Goal: Communication & Community: Answer question/provide support

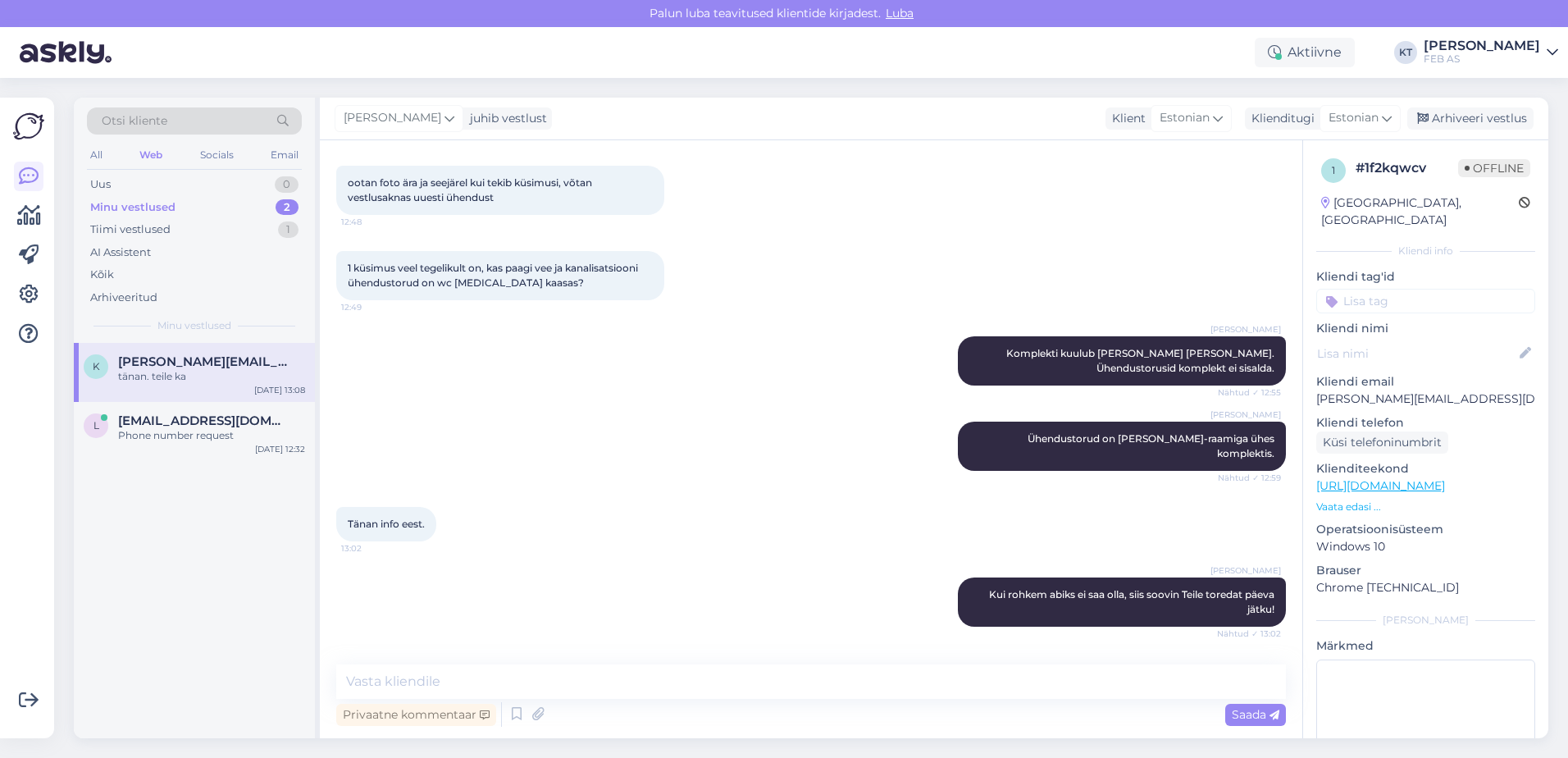
scroll to position [1919, 0]
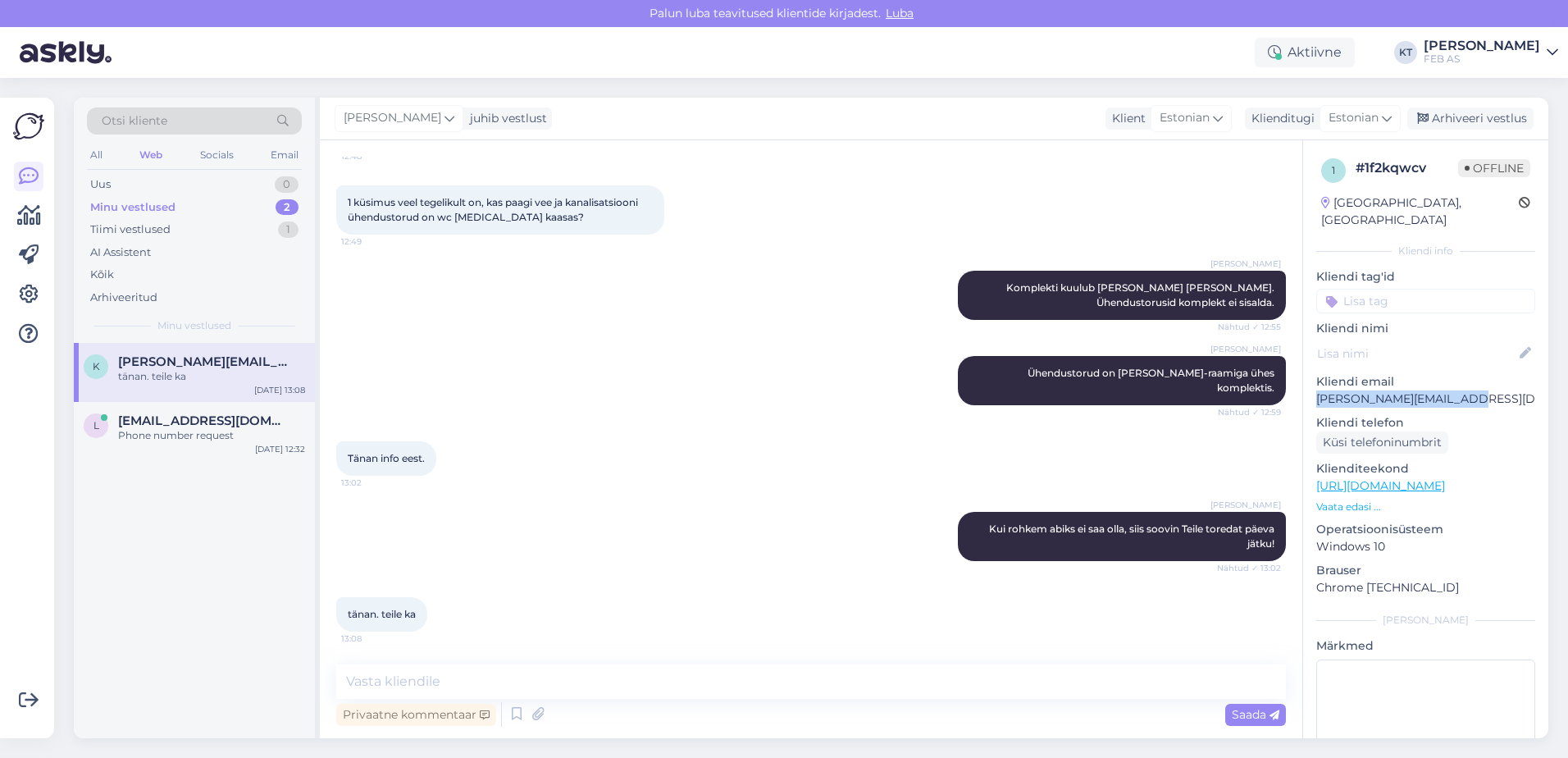
drag, startPoint x: 1476, startPoint y: 381, endPoint x: 1319, endPoint y: 388, distance: 157.2
click at [1319, 391] on p "[PERSON_NAME][EMAIL_ADDRESS][DOMAIN_NAME]" at bounding box center [1425, 399] width 219 height 17
copy p "[PERSON_NAME][EMAIL_ADDRESS][DOMAIN_NAME]"
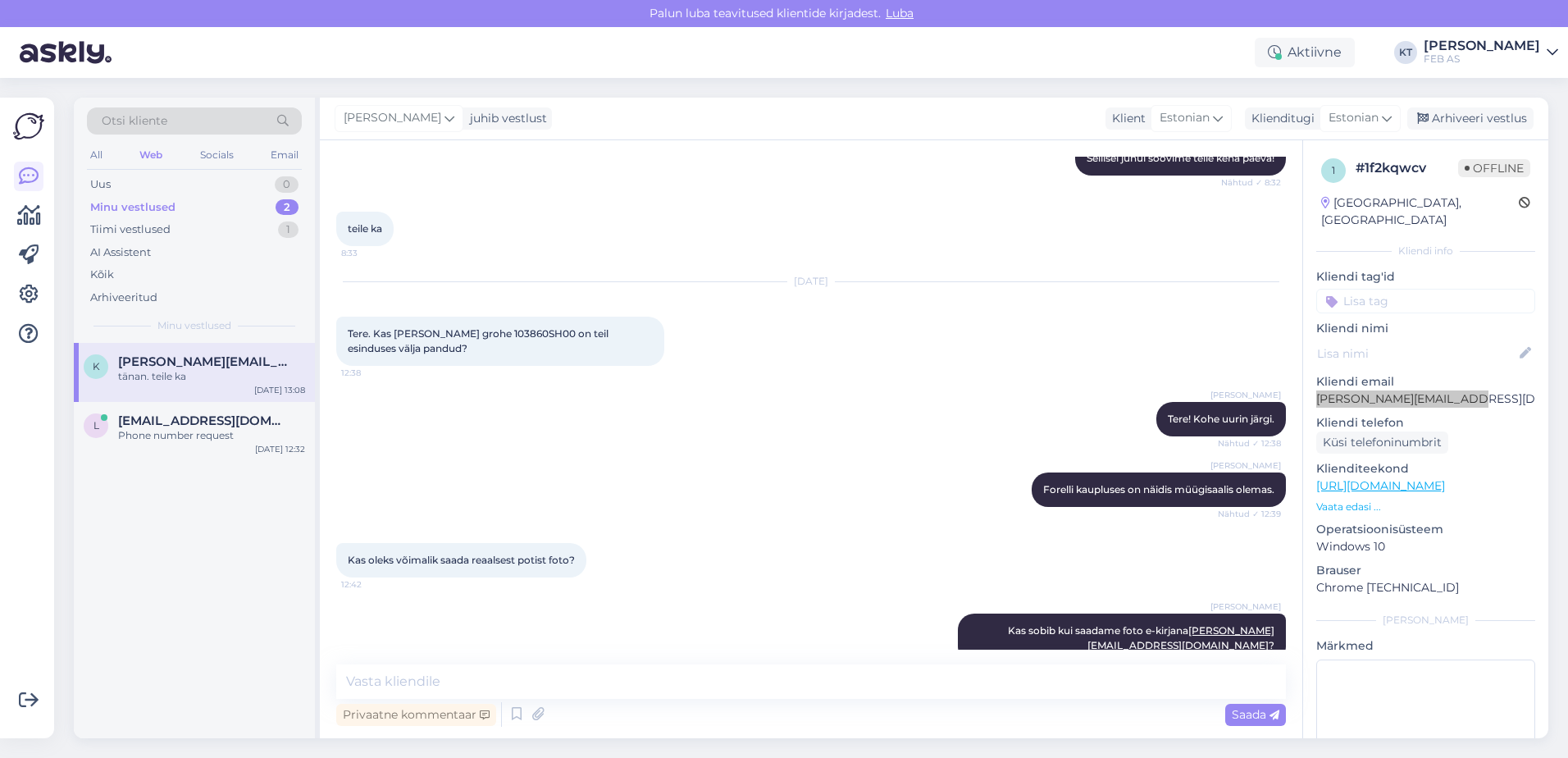
scroll to position [1016, 0]
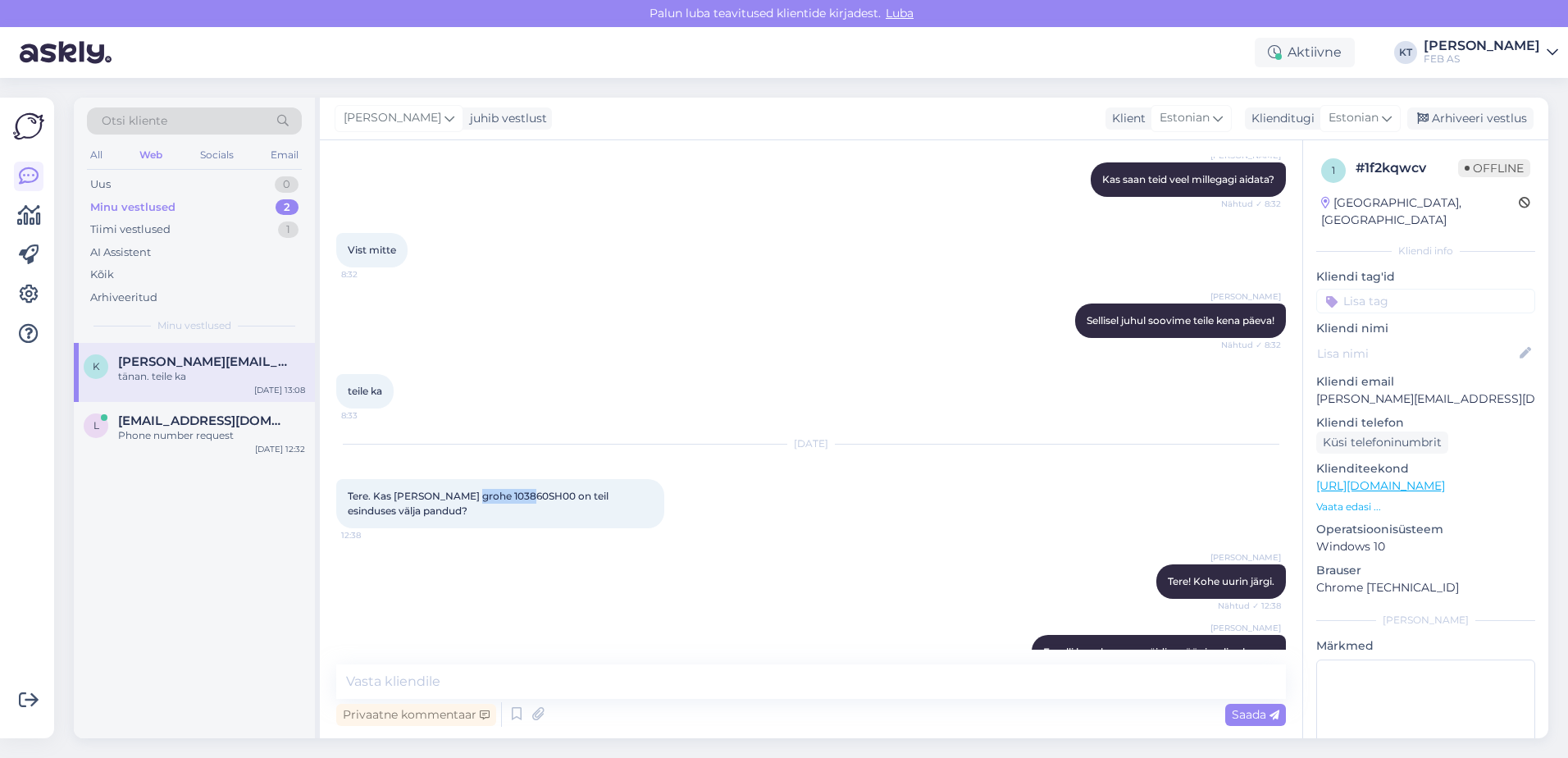
drag, startPoint x: 526, startPoint y: 506, endPoint x: 466, endPoint y: 505, distance: 60.0
click at [466, 505] on span "Tere. Kas [PERSON_NAME] grohe 103860SH00 on teil esinduses välja pandud?" at bounding box center [479, 503] width 264 height 27
copy span "103860SH00"
drag, startPoint x: 1430, startPoint y: 383, endPoint x: 1313, endPoint y: 383, distance: 117.0
click at [1313, 383] on div "1 # 1f2kqwcv Offline [GEOGRAPHIC_DATA], [GEOGRAPHIC_DATA] Kliendi info Kliendi …" at bounding box center [1426, 486] width 245 height 692
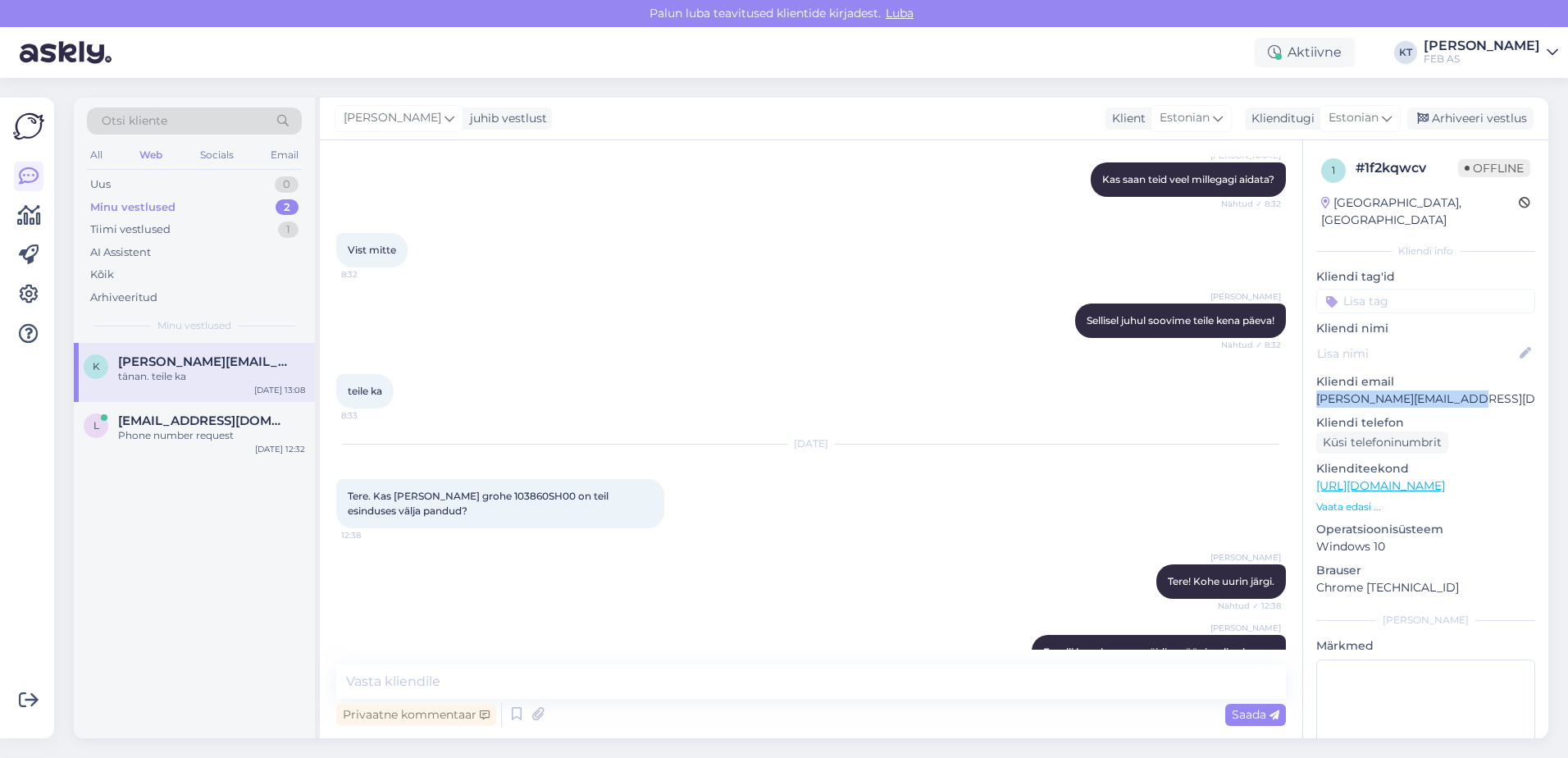
copy p "[PERSON_NAME][EMAIL_ADDRESS][DOMAIN_NAME]"
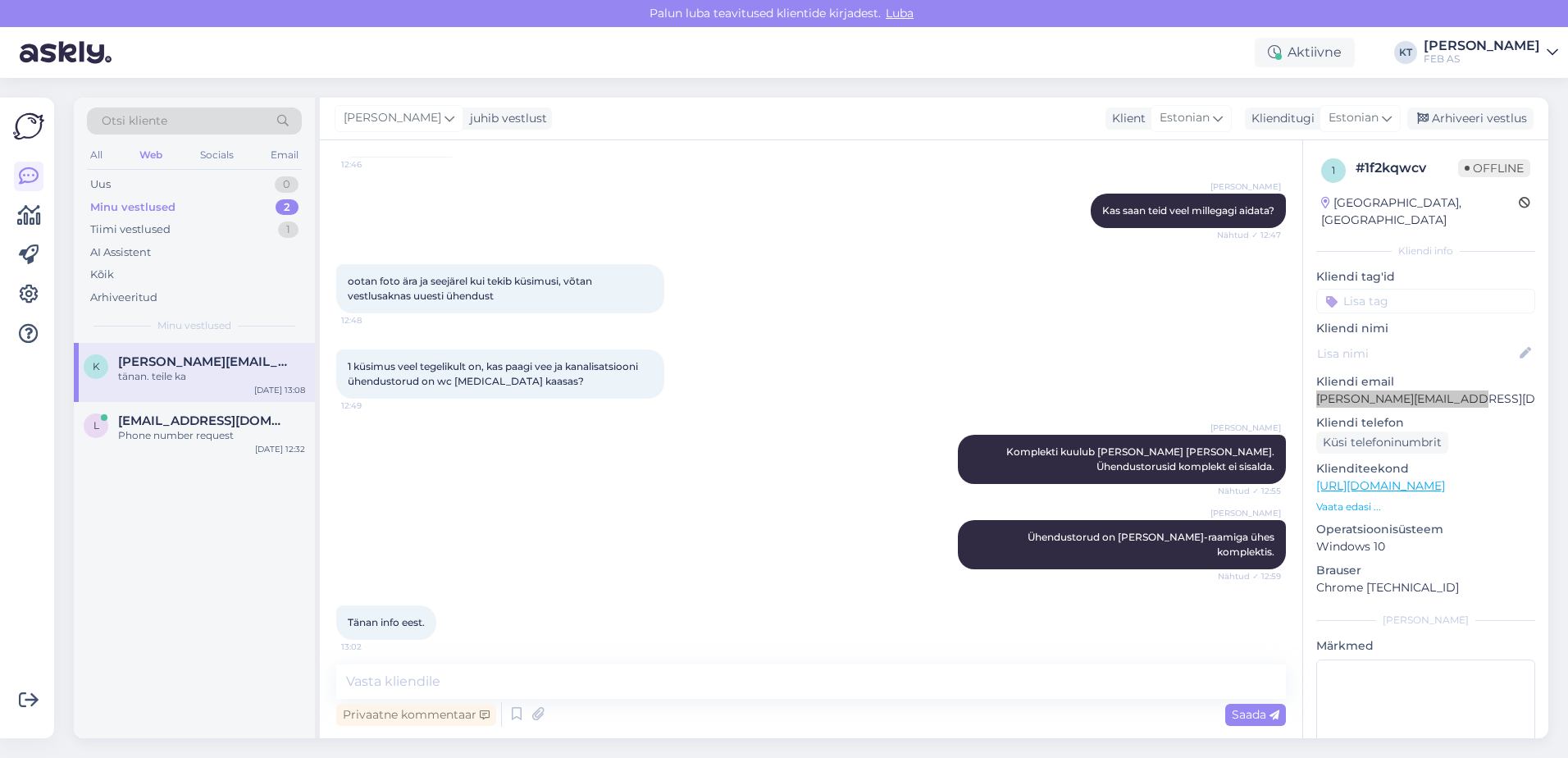
scroll to position [1919, 0]
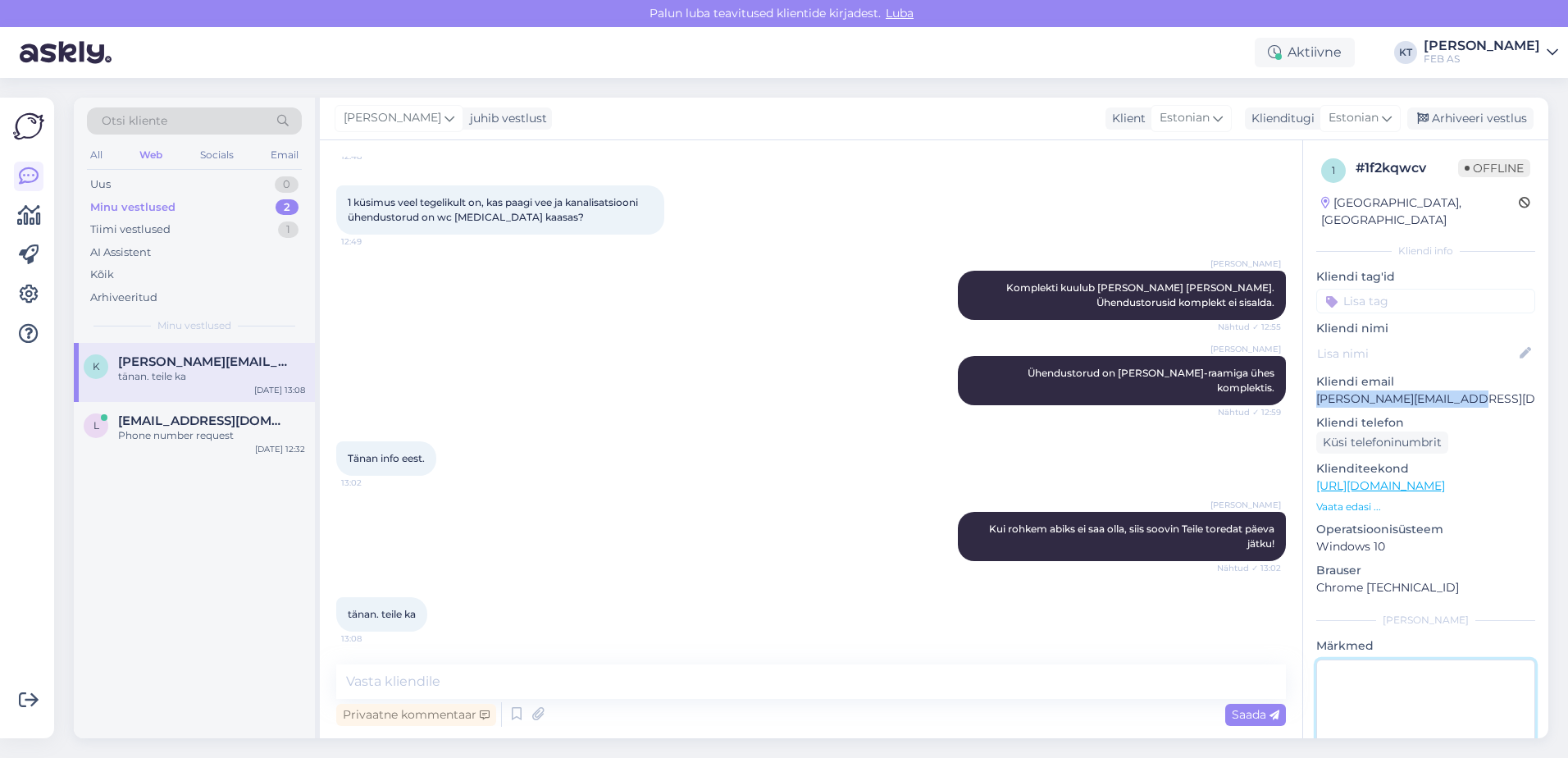
click at [1376, 698] on textarea at bounding box center [1425, 733] width 219 height 147
type textarea "p"
paste textarea "103860SH00"
type textarea "WC-potist 103860SH00 pildid saadetud."
click at [828, 535] on div "[PERSON_NAME] Kui rohkem abiks ei saa olla, siis soovin Teile toredat päeva jät…" at bounding box center [810, 536] width 950 height 85
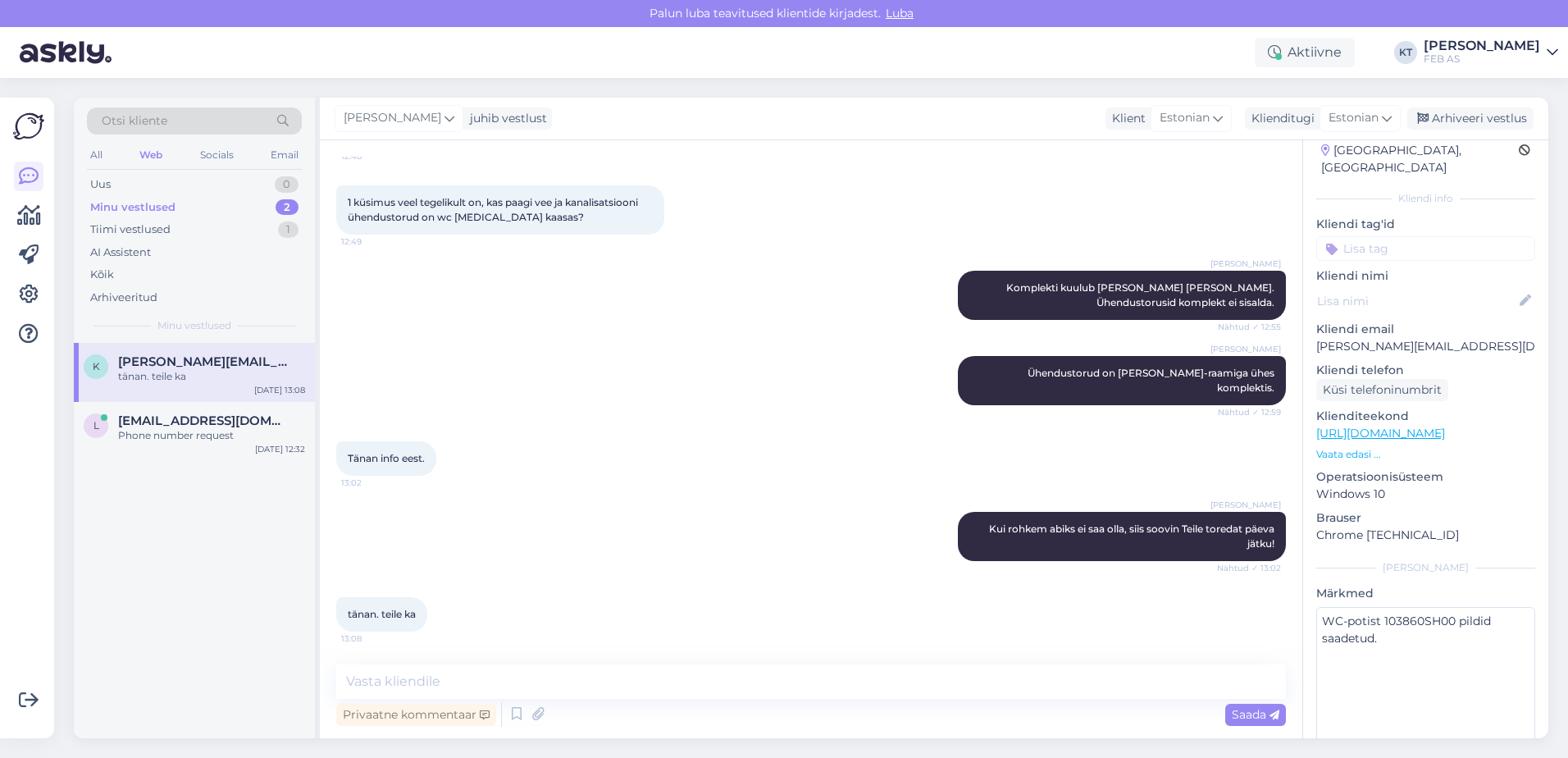
scroll to position [76, 0]
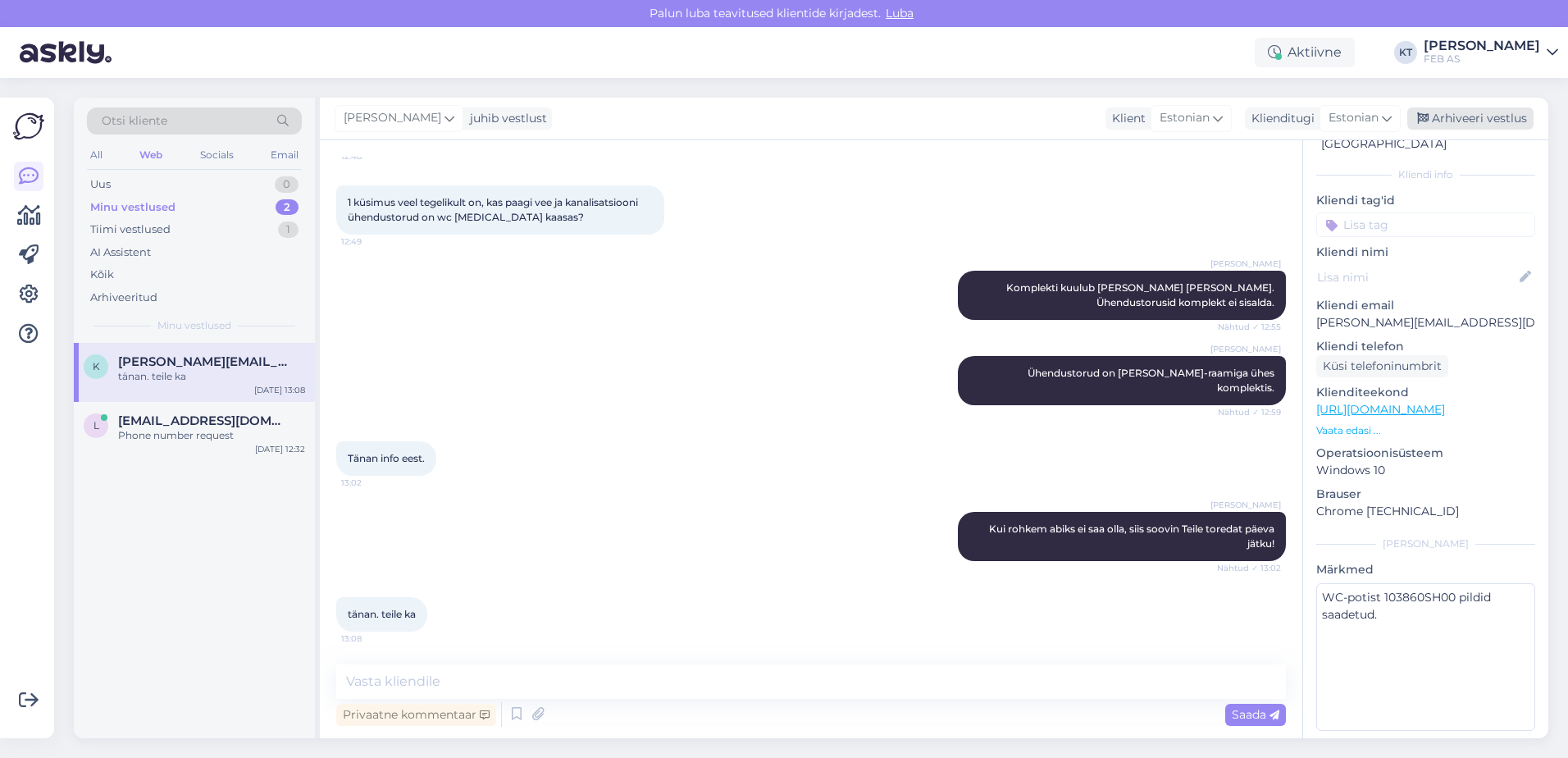
click at [1446, 116] on div "Arhiveeri vestlus" at bounding box center [1470, 118] width 126 height 22
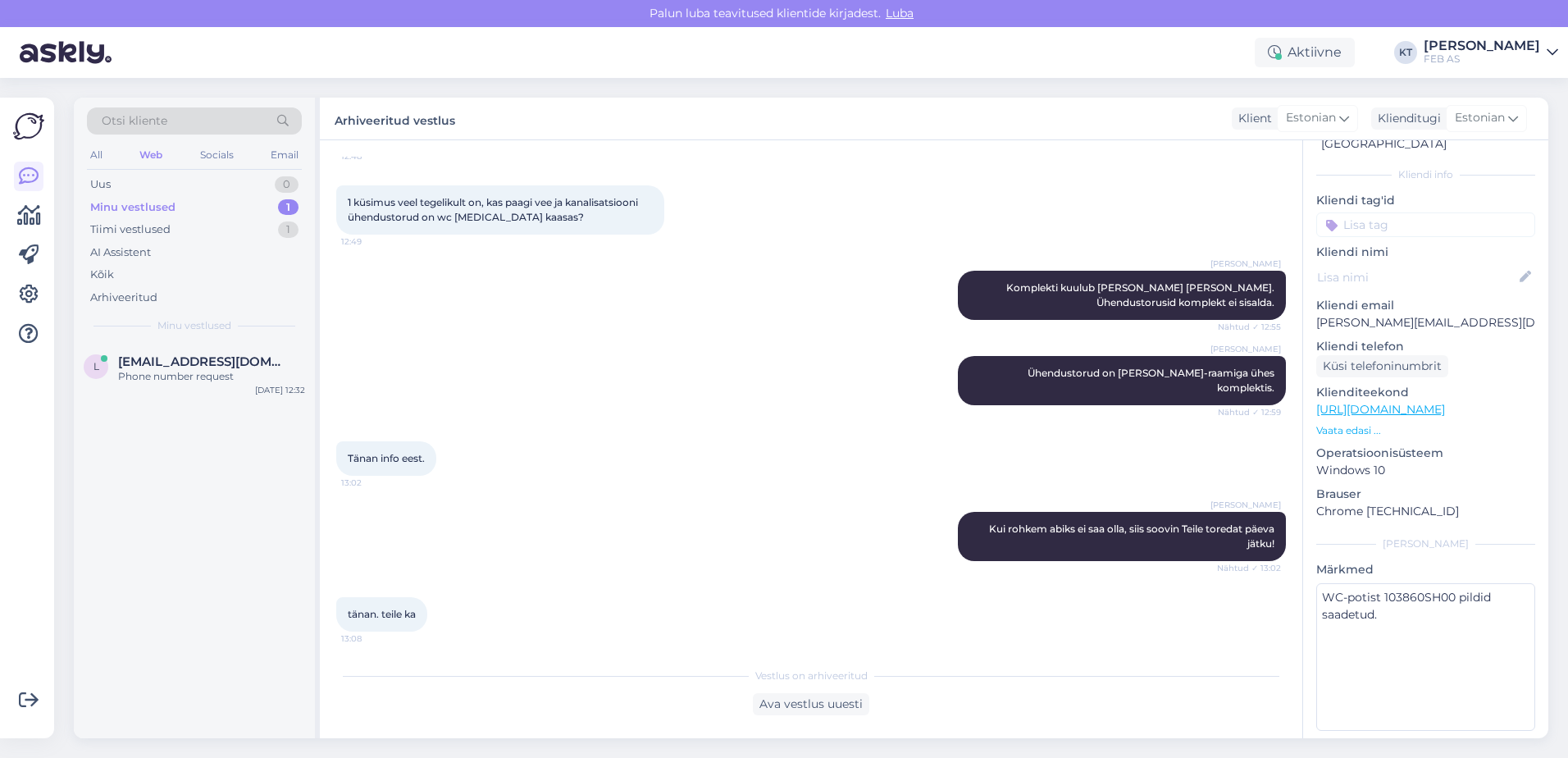
click at [238, 330] on div "Minu vestlused" at bounding box center [194, 325] width 215 height 15
click at [236, 333] on div "Minu vestlused" at bounding box center [194, 325] width 215 height 15
click at [233, 361] on span "[EMAIL_ADDRESS][DOMAIN_NAME]" at bounding box center [203, 362] width 171 height 15
